Goal: Register for event/course

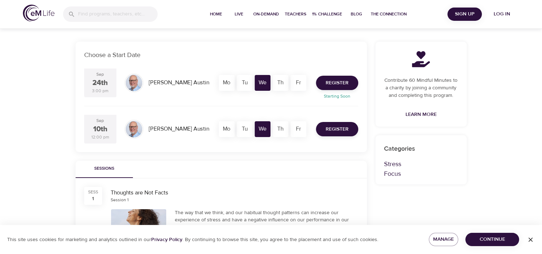
scroll to position [135, 0]
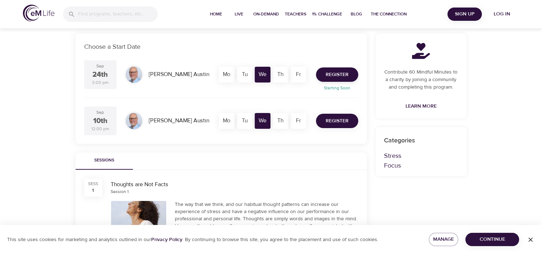
click at [344, 119] on span "Register" at bounding box center [337, 120] width 23 height 9
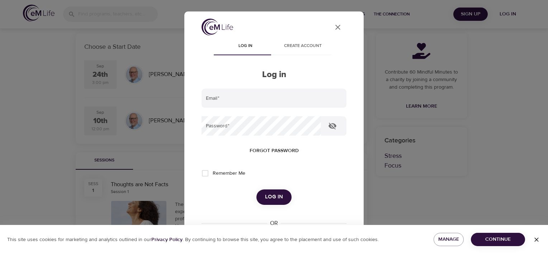
type input "[EMAIL_ADDRESS][DOMAIN_NAME]"
click at [280, 194] on button "Log in" at bounding box center [273, 196] width 35 height 15
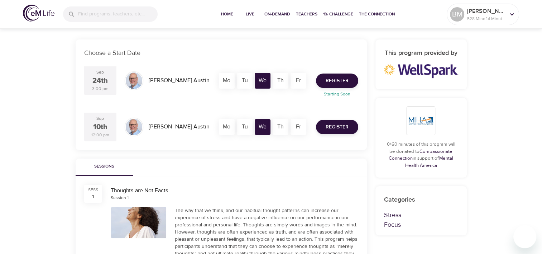
scroll to position [128, 0]
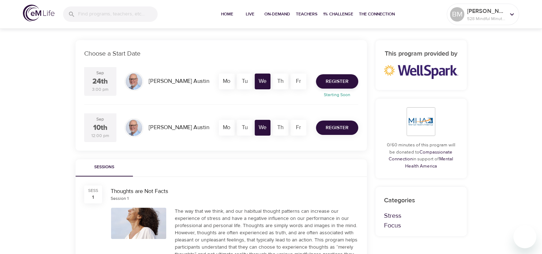
click at [343, 127] on span "Register" at bounding box center [337, 127] width 23 height 9
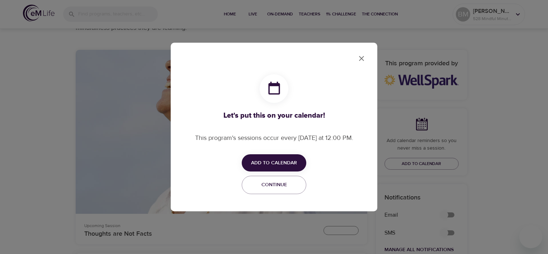
checkbox input "true"
click at [287, 163] on span "Add to Calendar" at bounding box center [274, 162] width 46 height 9
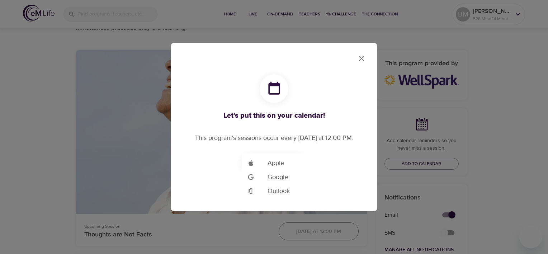
click at [277, 191] on span "Outlook" at bounding box center [278, 191] width 22 height 10
click at [268, 190] on span "Outlook" at bounding box center [278, 191] width 22 height 10
click at [363, 54] on div at bounding box center [274, 127] width 548 height 254
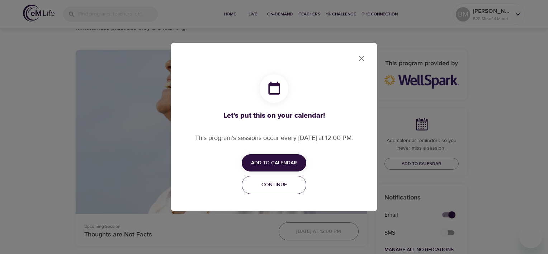
click at [278, 186] on span "Continue" at bounding box center [273, 184] width 55 height 9
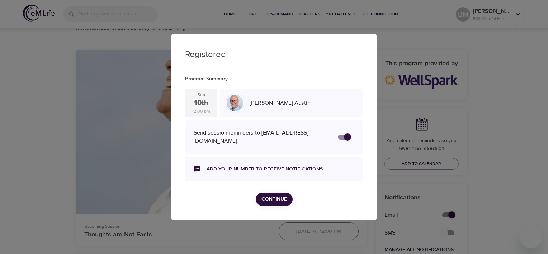
click at [280, 195] on span "Continue" at bounding box center [273, 199] width 25 height 9
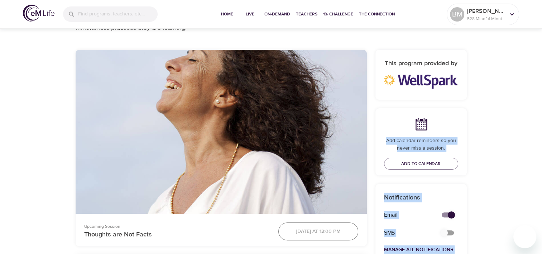
drag, startPoint x: 542, startPoint y: 67, endPoint x: 543, endPoint y: 99, distance: 32.0
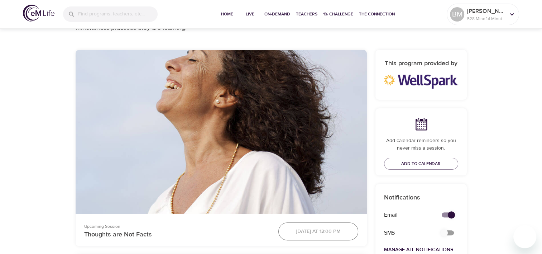
drag, startPoint x: 543, startPoint y: 99, endPoint x: 515, endPoint y: 102, distance: 28.5
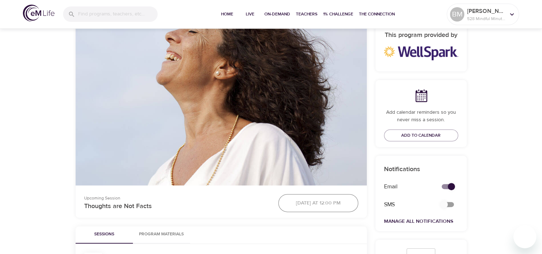
scroll to position [0, 0]
